Goal: Communication & Community: Share content

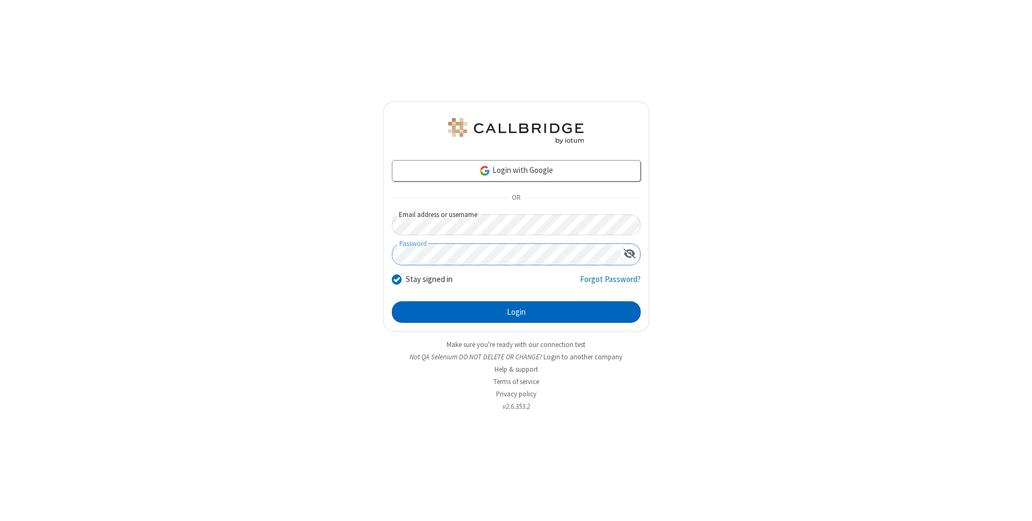
click at [516, 312] on button "Login" at bounding box center [516, 313] width 249 height 22
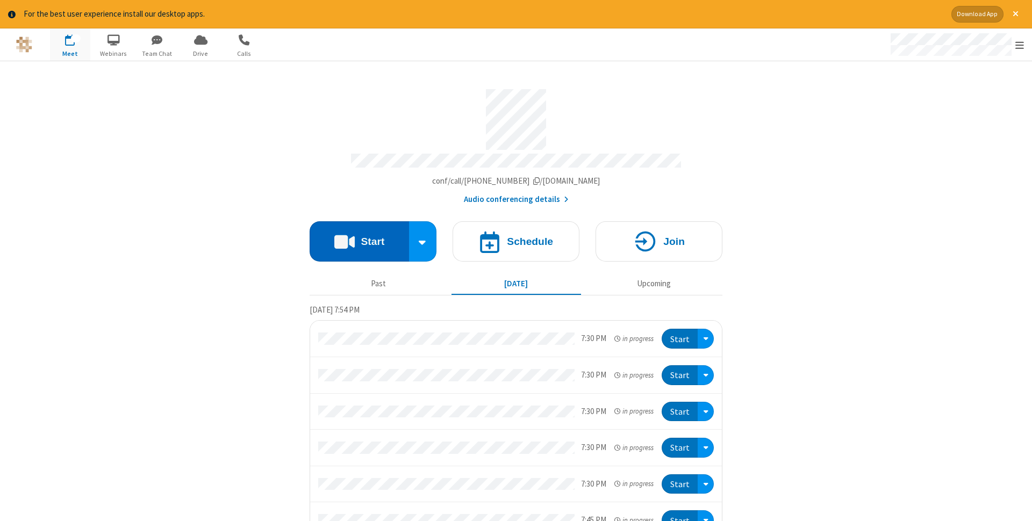
click at [359, 238] on button "Start" at bounding box center [359, 241] width 99 height 40
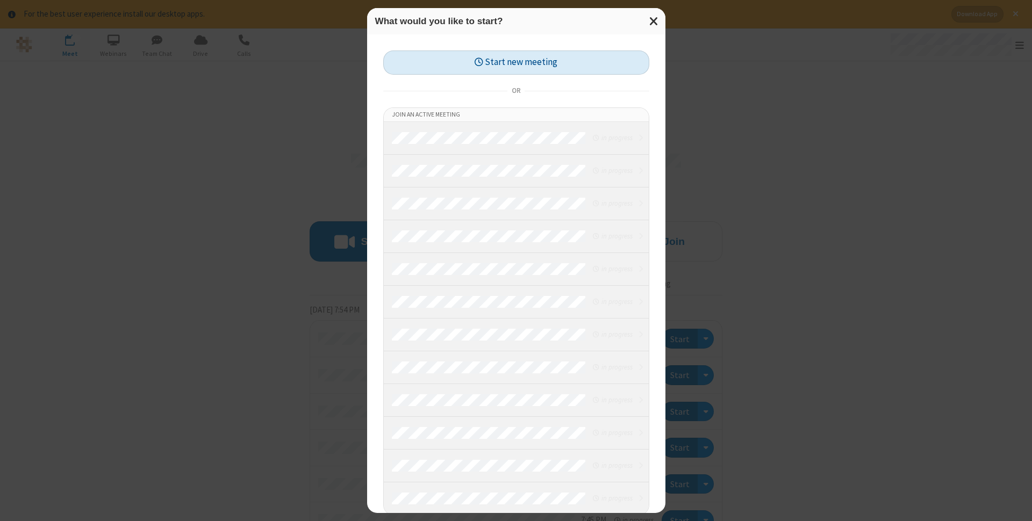
click at [516, 62] on button "Start new meeting" at bounding box center [516, 63] width 266 height 24
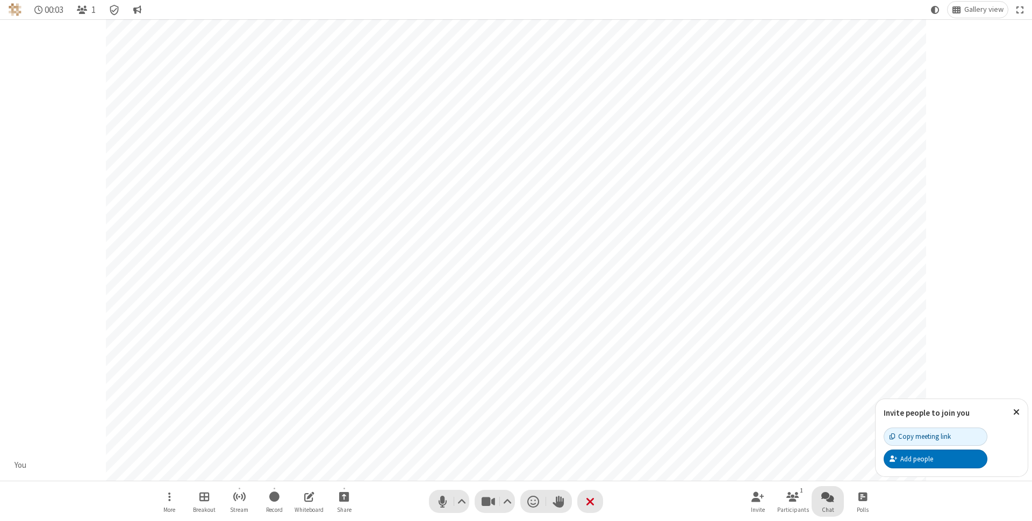
click at [828, 497] on span "Open chat" at bounding box center [827, 496] width 13 height 13
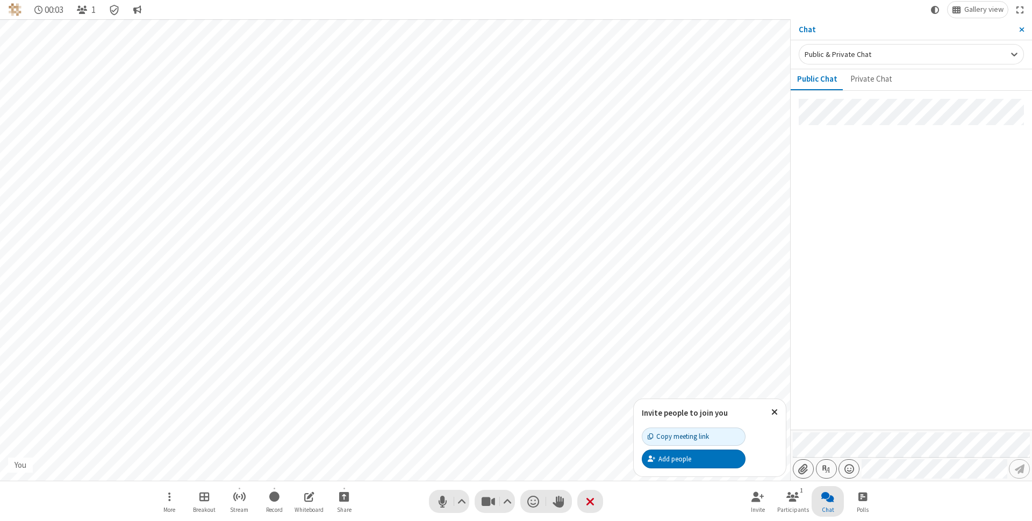
type input "C:\fakepath\doc_test.docx"
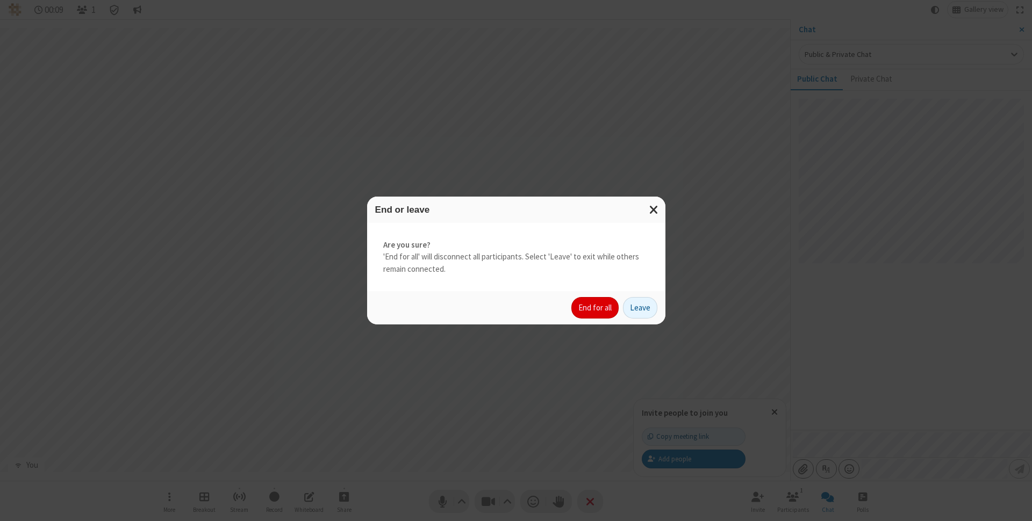
click at [596, 308] on button "End for all" at bounding box center [594, 308] width 47 height 22
